Goal: Task Accomplishment & Management: Use online tool/utility

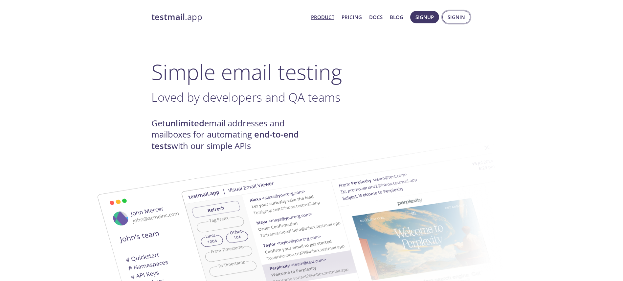
click at [463, 21] on button "Signin" at bounding box center [457, 17] width 28 height 12
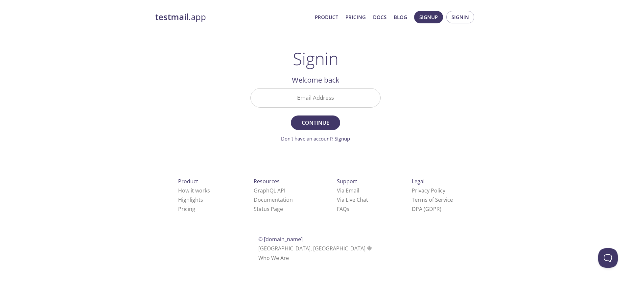
click at [319, 94] on input "Email Address" at bounding box center [315, 97] width 129 height 19
type input "[EMAIL_ADDRESS][DOMAIN_NAME]"
click at [309, 125] on span "Continue" at bounding box center [315, 122] width 35 height 9
click at [330, 101] on input "Signin Security Code" at bounding box center [315, 97] width 129 height 19
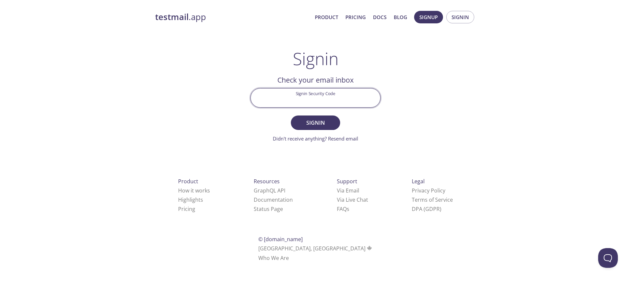
paste input "B5R981K"
type input "B5R981K"
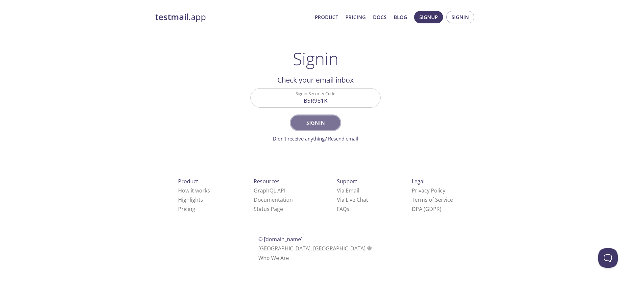
click at [314, 124] on span "Signin" at bounding box center [315, 122] width 35 height 9
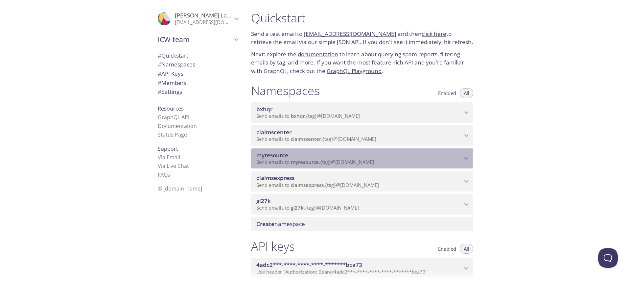
click at [314, 152] on span "myresource" at bounding box center [359, 154] width 206 height 7
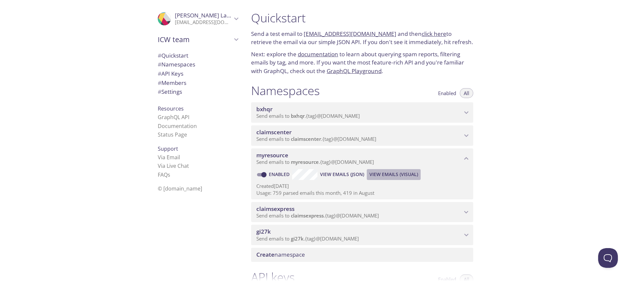
click at [404, 171] on span "View Emails (Visual)" at bounding box center [393, 174] width 49 height 8
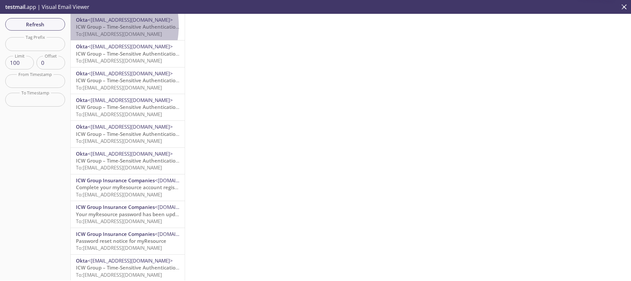
click at [92, 26] on span "ICW Group – Time-Sensitive Authentication Code" at bounding box center [134, 26] width 116 height 7
